Goal: Communication & Community: Answer question/provide support

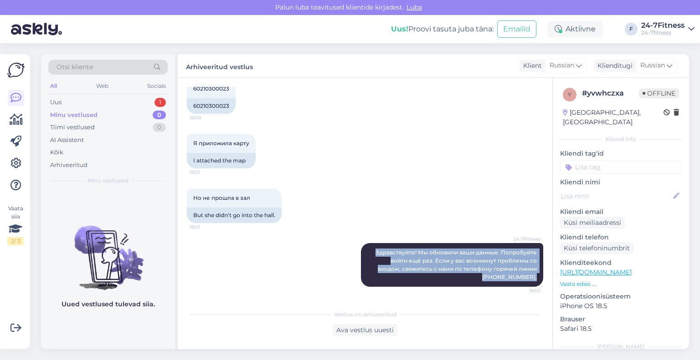
scroll to position [701, 0]
click at [78, 113] on div "Minu vestlused" at bounding box center [73, 115] width 47 height 9
click at [80, 100] on div "Uus 1" at bounding box center [107, 102] width 119 height 13
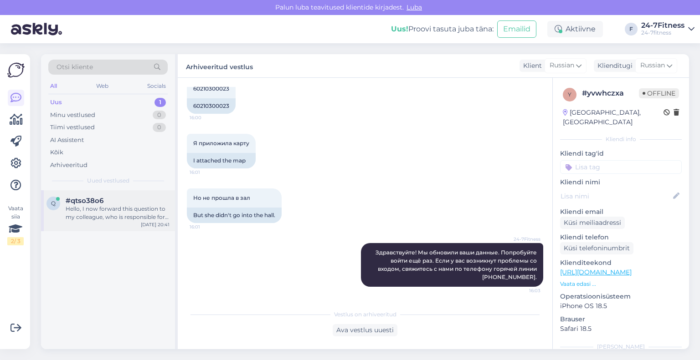
click at [86, 213] on div "Hello, I now forward this question to my colleague, who is responsible for this…" at bounding box center [118, 213] width 104 height 16
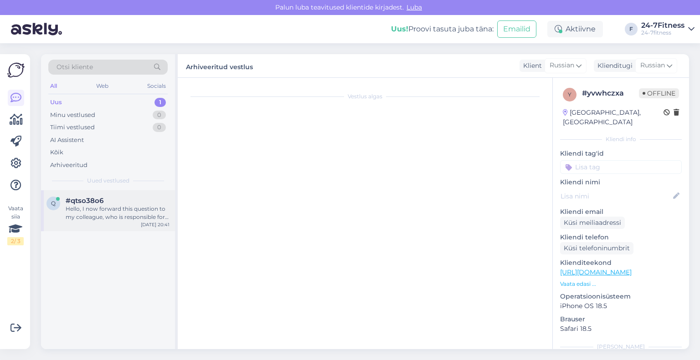
scroll to position [0, 0]
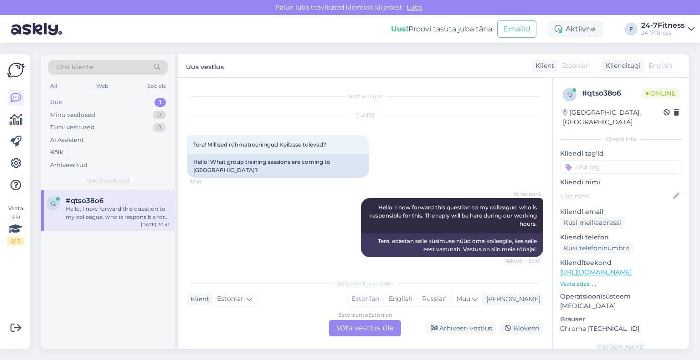
click at [364, 331] on div "Estonian to Estonian Võta vestlus üle" at bounding box center [365, 328] width 72 height 16
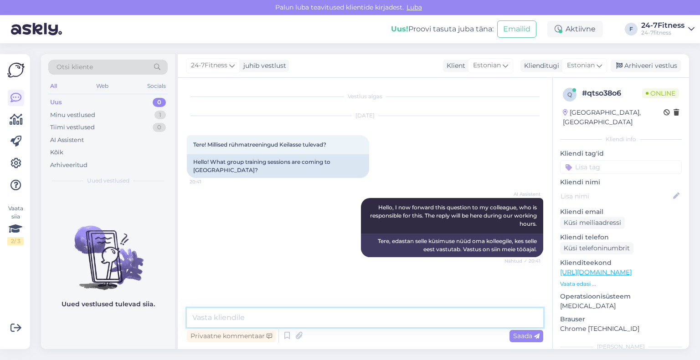
click at [316, 315] on textarea at bounding box center [365, 317] width 356 height 19
paste textarea "Tere! Kahjuks Tallinna mnt 18 Keila spordiklubis ei ole rühmatreeningute saali."
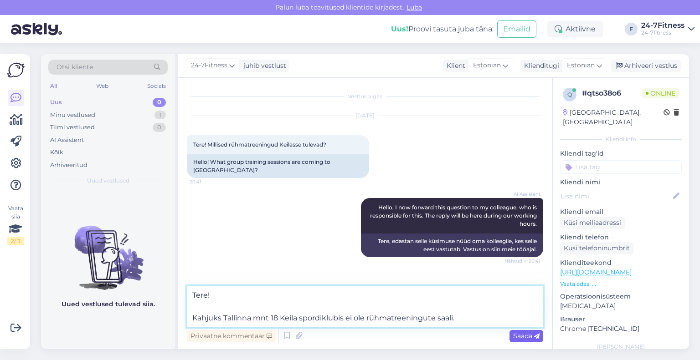
type textarea "Tere! Kahjuks Tallinna mnt 18 Keila spordiklubis ei ole rühmatreeningute saali."
click at [525, 333] on span "Saada" at bounding box center [526, 336] width 26 height 8
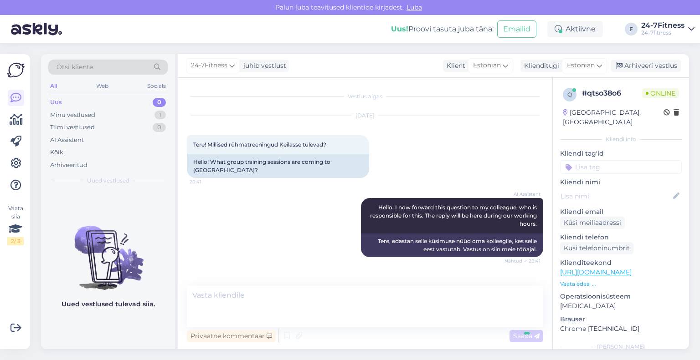
scroll to position [23, 0]
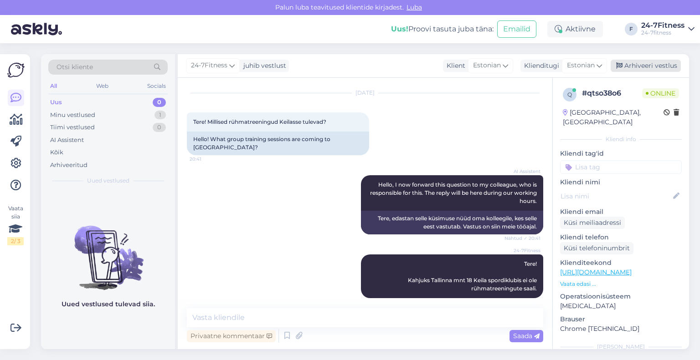
click at [624, 69] on div "Arhiveeri vestlus" at bounding box center [646, 66] width 70 height 12
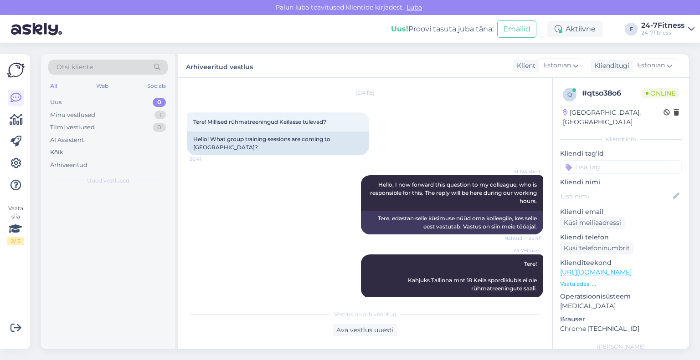
scroll to position [26, 0]
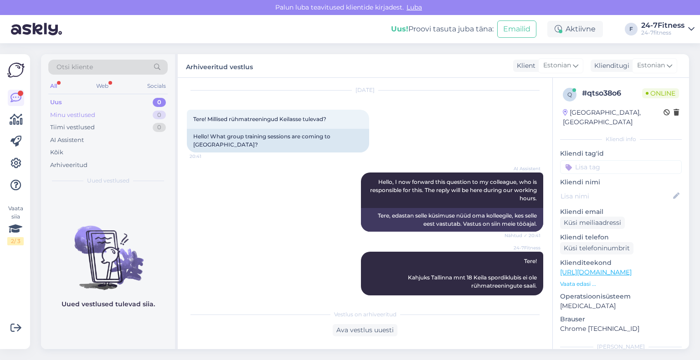
click at [89, 118] on div "Minu vestlused" at bounding box center [72, 115] width 45 height 9
click at [87, 124] on div "Tiimi vestlused" at bounding box center [72, 127] width 45 height 9
click at [84, 103] on div "Uus 0" at bounding box center [107, 102] width 119 height 13
